Goal: Check status: Check status

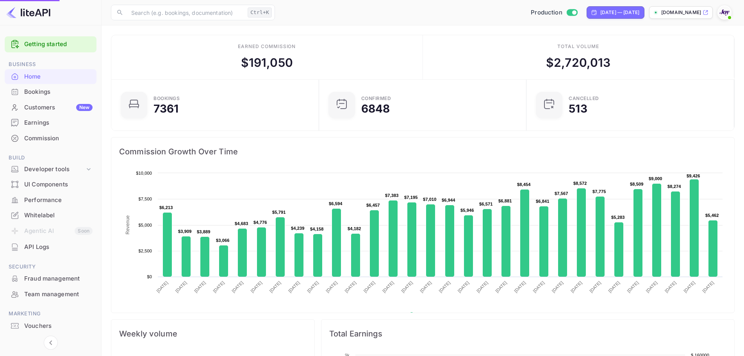
scroll to position [121, 197]
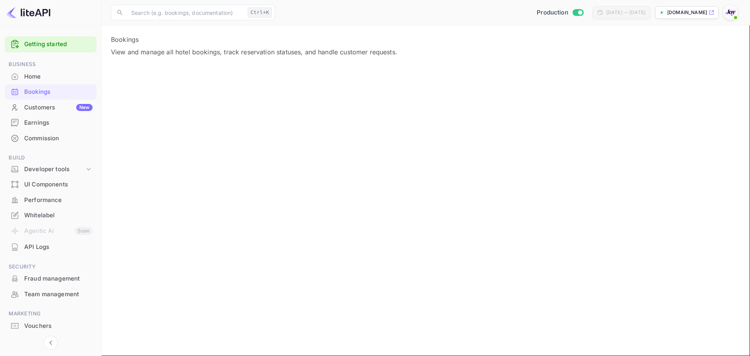
paste input "[PERSON_NAME]"
drag, startPoint x: 394, startPoint y: 176, endPoint x: 345, endPoint y: 177, distance: 48.8
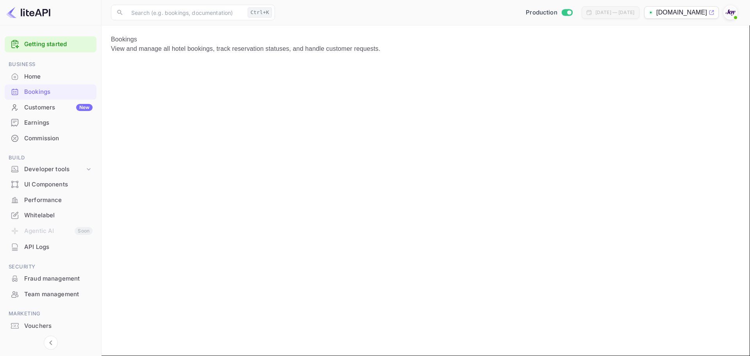
type input "[PERSON_NAME]"
drag, startPoint x: 611, startPoint y: 298, endPoint x: 554, endPoint y: 263, distance: 67.5
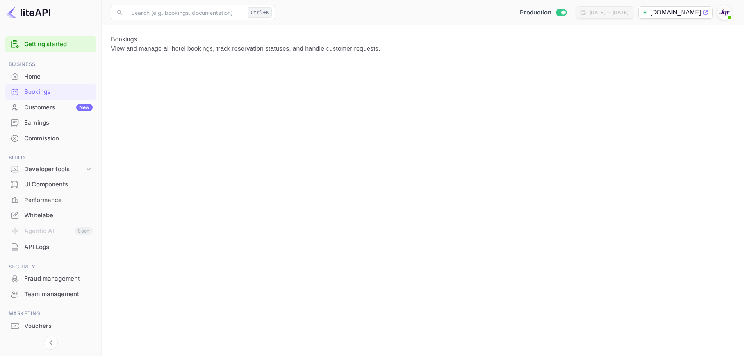
click at [581, 44] on p "Bookings" at bounding box center [423, 39] width 624 height 9
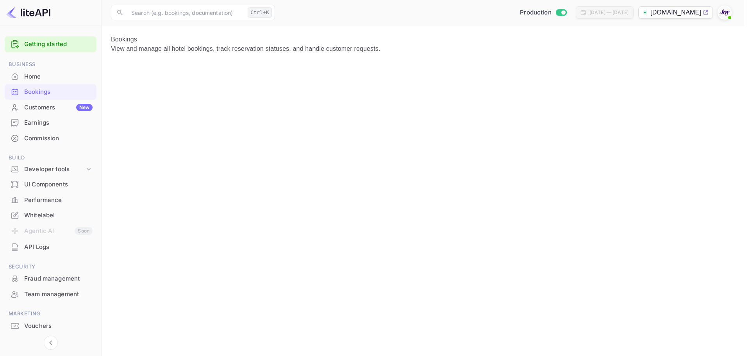
copy div "aSWNwkIAX"
drag, startPoint x: 463, startPoint y: 46, endPoint x: 516, endPoint y: 39, distance: 52.7
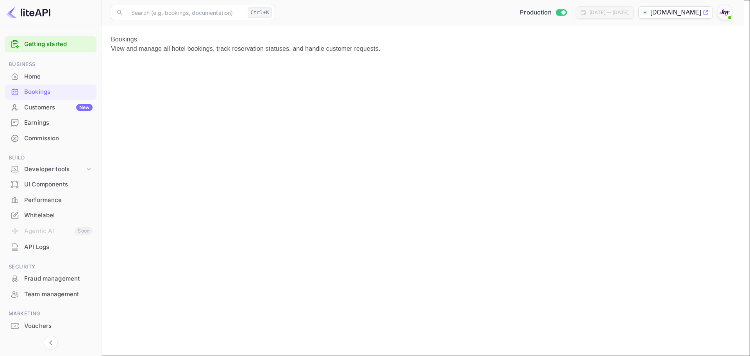
drag, startPoint x: 576, startPoint y: 302, endPoint x: 556, endPoint y: 291, distance: 22.9
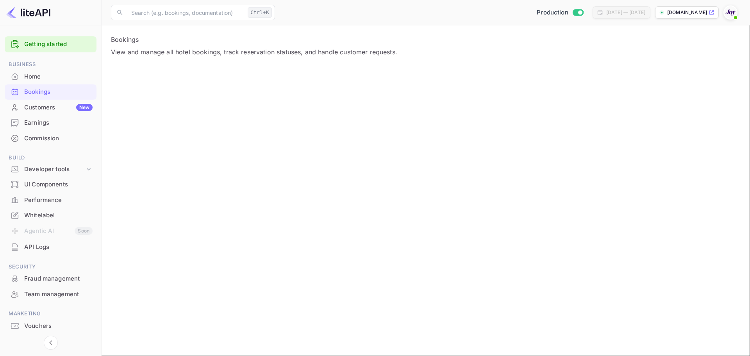
paste input "9081525399444"
type input "9081525399444"
drag, startPoint x: 145, startPoint y: 95, endPoint x: 82, endPoint y: 98, distance: 63.0
